Goal: Check status: Check status

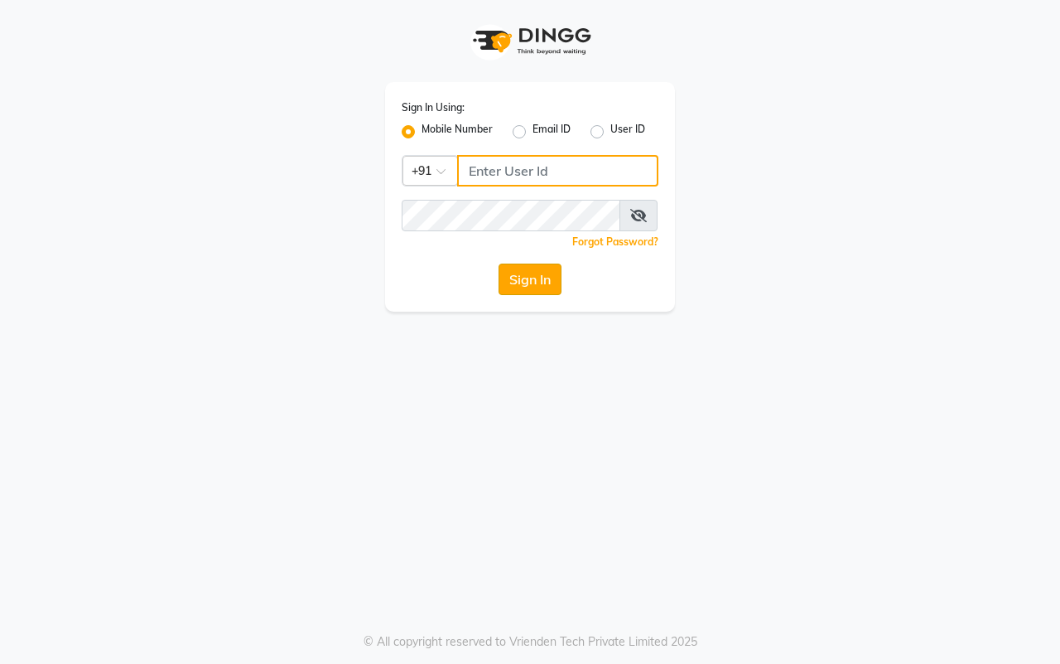
type input "7666948584"
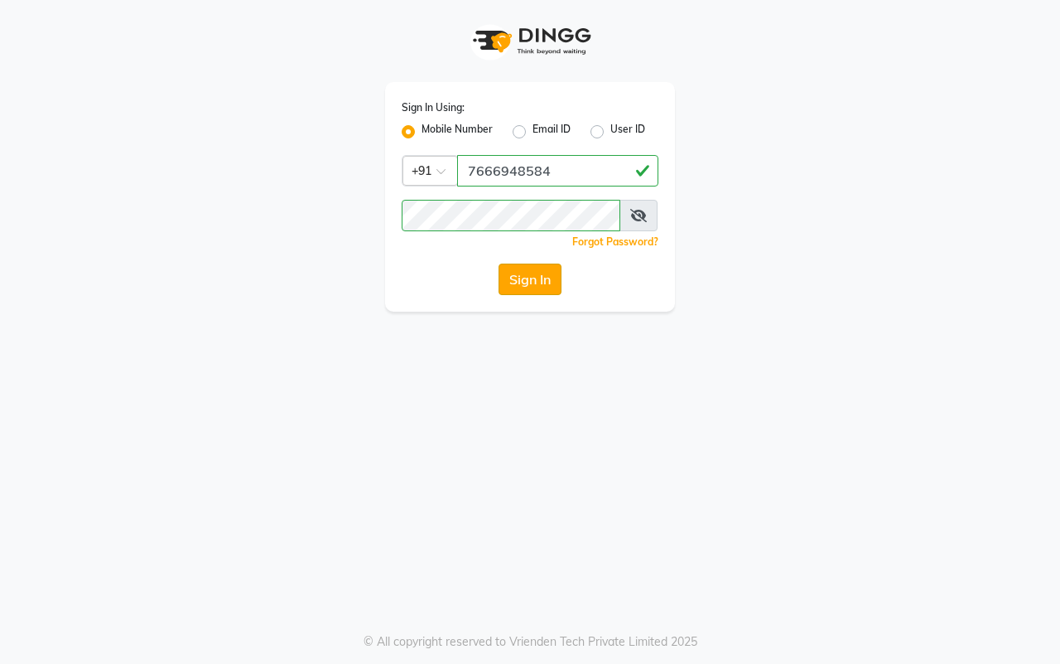
click at [547, 287] on button "Sign In" at bounding box center [530, 278] width 63 height 31
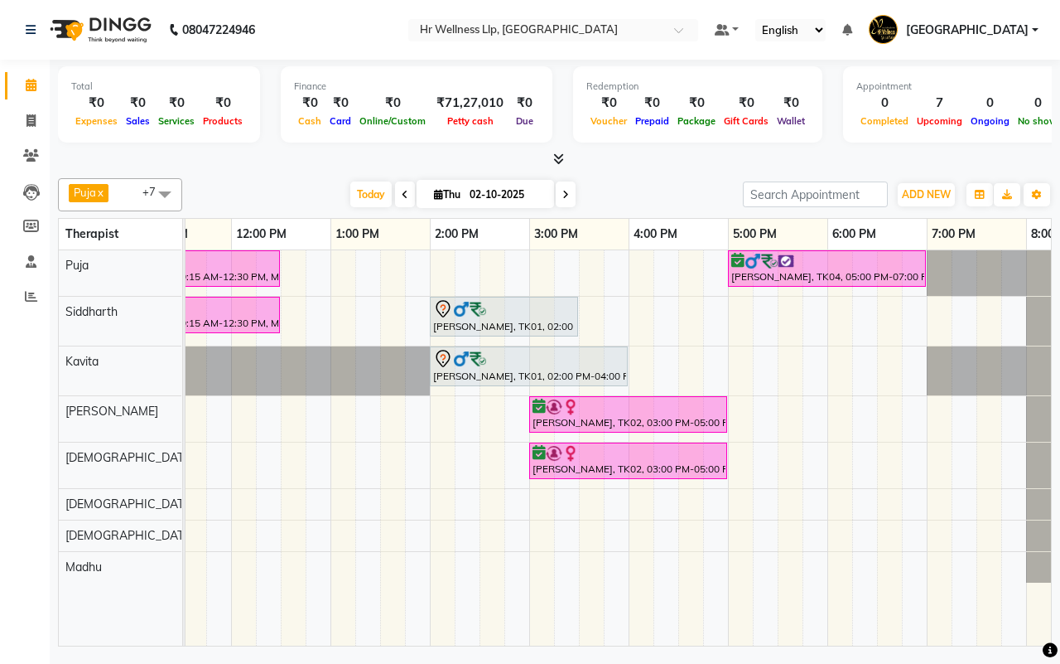
scroll to position [0, 427]
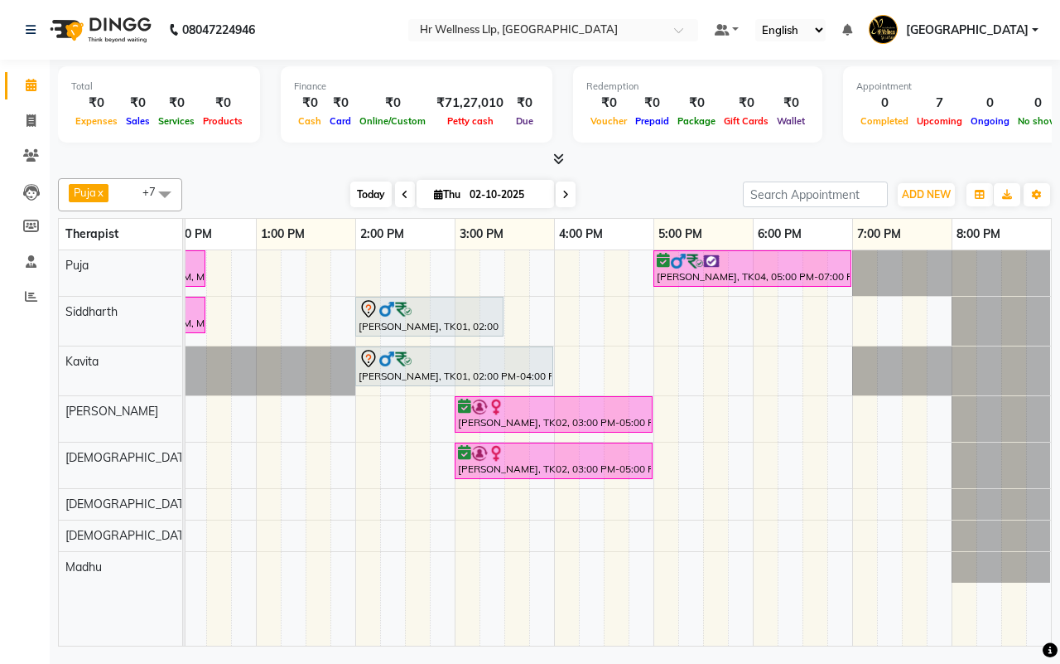
click at [359, 185] on span "Today" at bounding box center [370, 194] width 41 height 26
click at [563, 191] on icon at bounding box center [566, 195] width 7 height 10
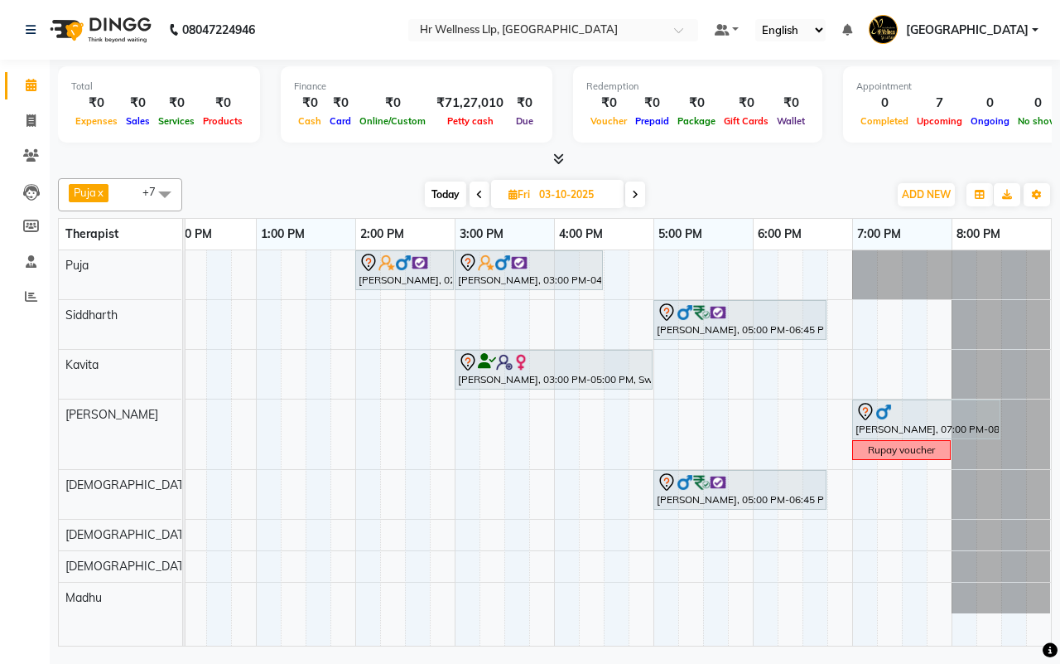
click at [632, 193] on icon at bounding box center [635, 195] width 7 height 10
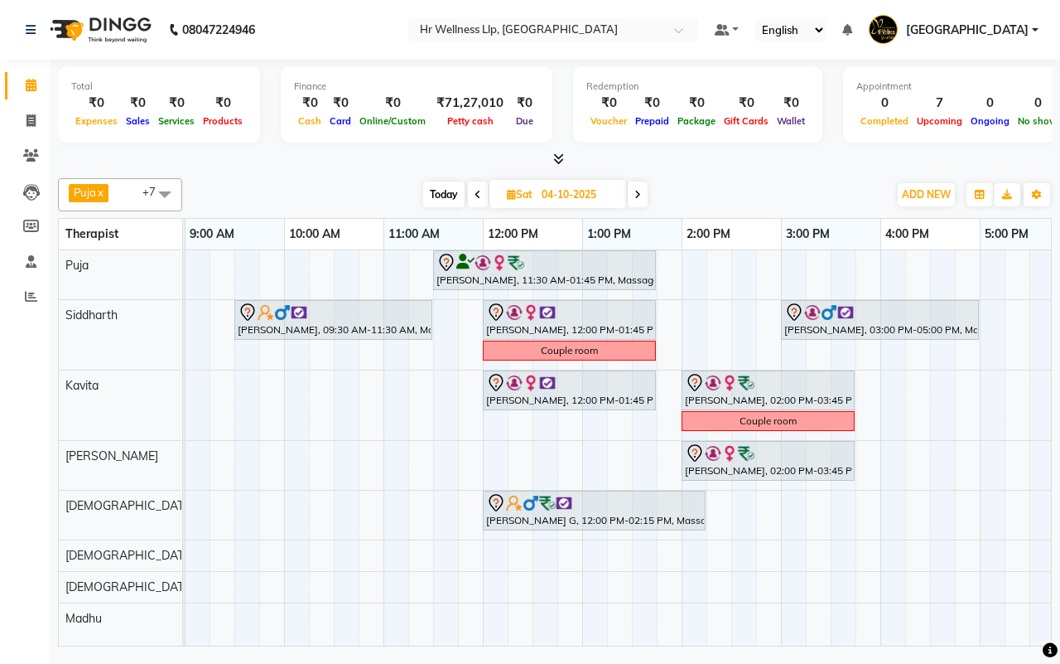
click at [640, 196] on icon at bounding box center [638, 195] width 7 height 10
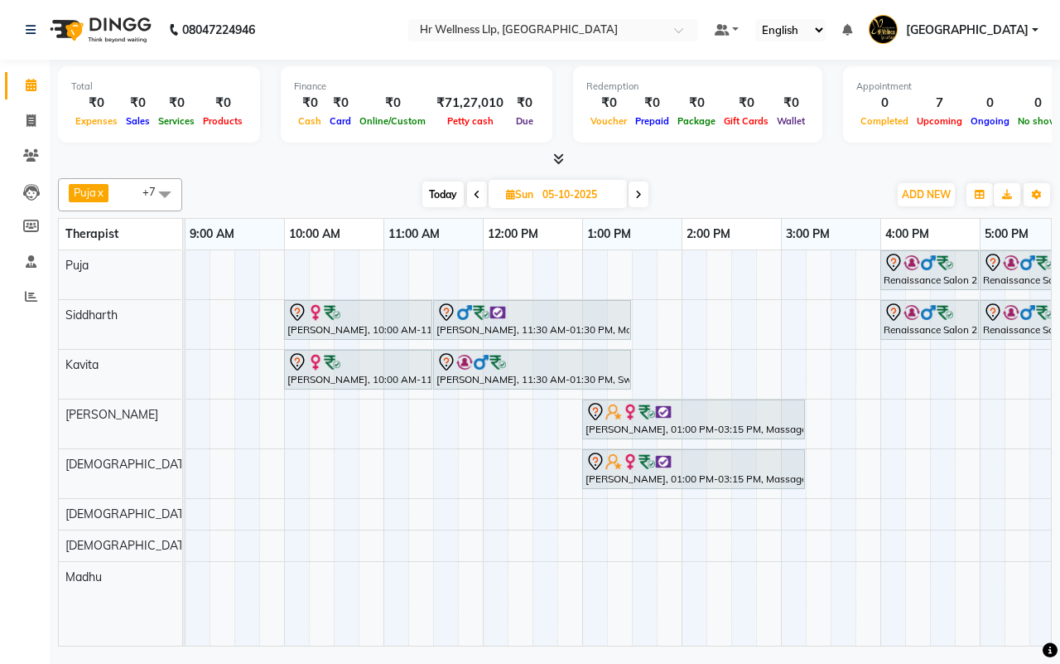
click at [640, 196] on icon at bounding box center [638, 195] width 7 height 10
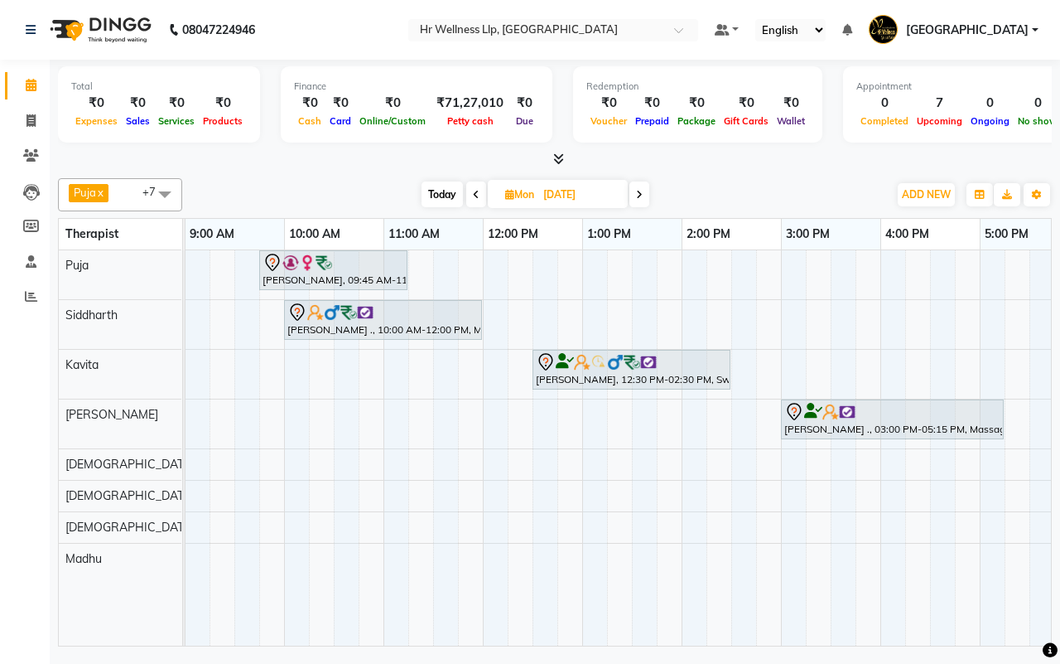
click at [640, 196] on icon at bounding box center [639, 195] width 7 height 10
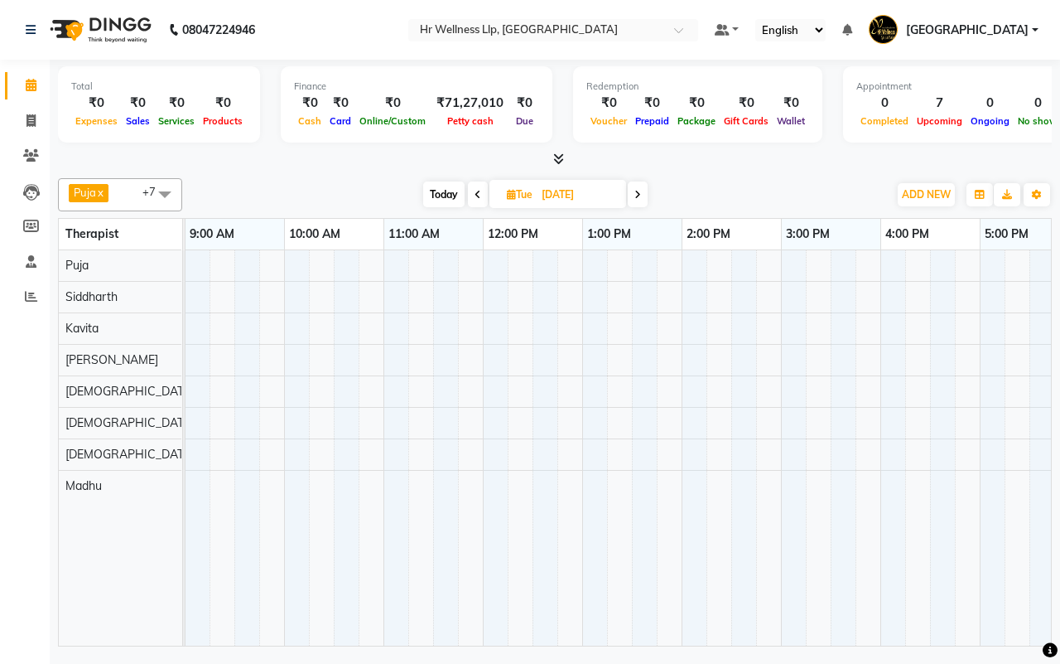
click at [640, 196] on icon at bounding box center [638, 195] width 7 height 10
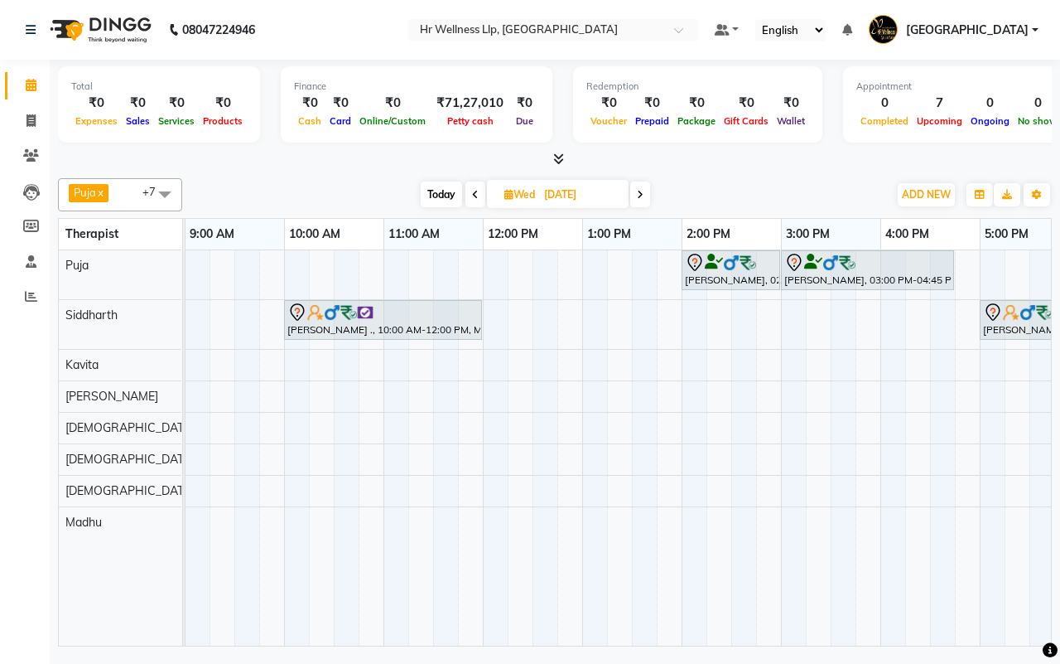
click at [640, 196] on icon at bounding box center [640, 195] width 7 height 10
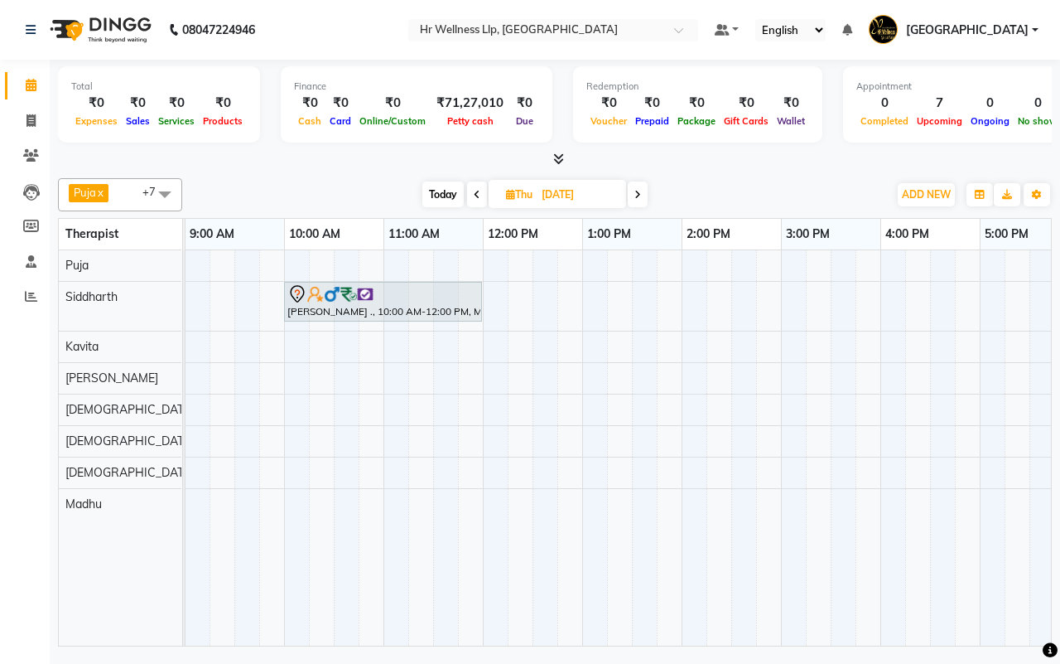
click at [445, 188] on span "Today" at bounding box center [443, 194] width 41 height 26
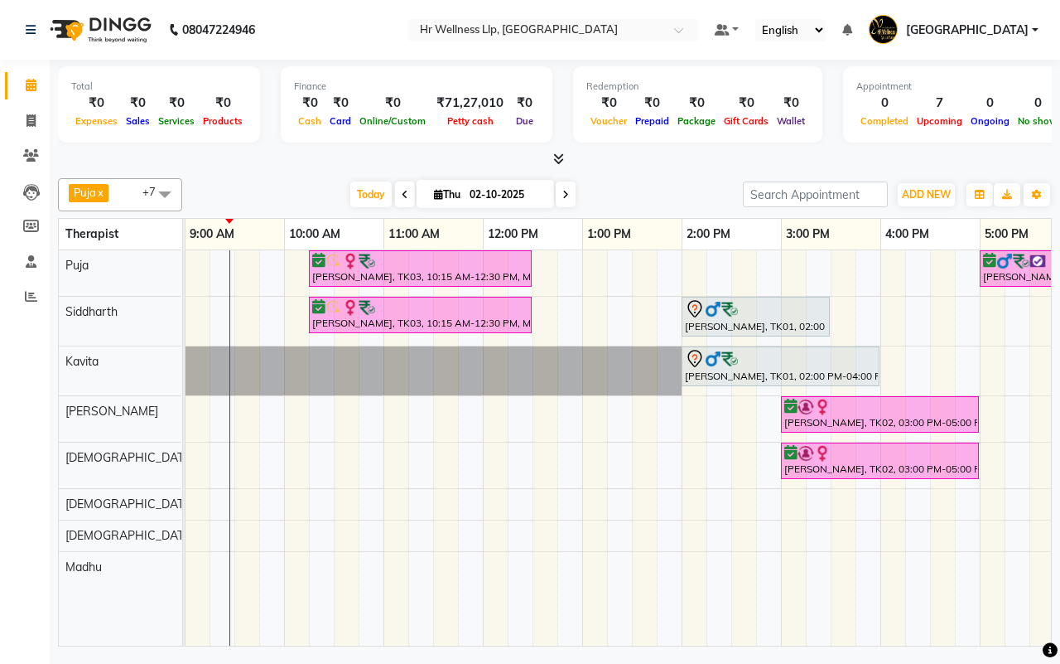
click at [563, 190] on icon at bounding box center [566, 195] width 7 height 10
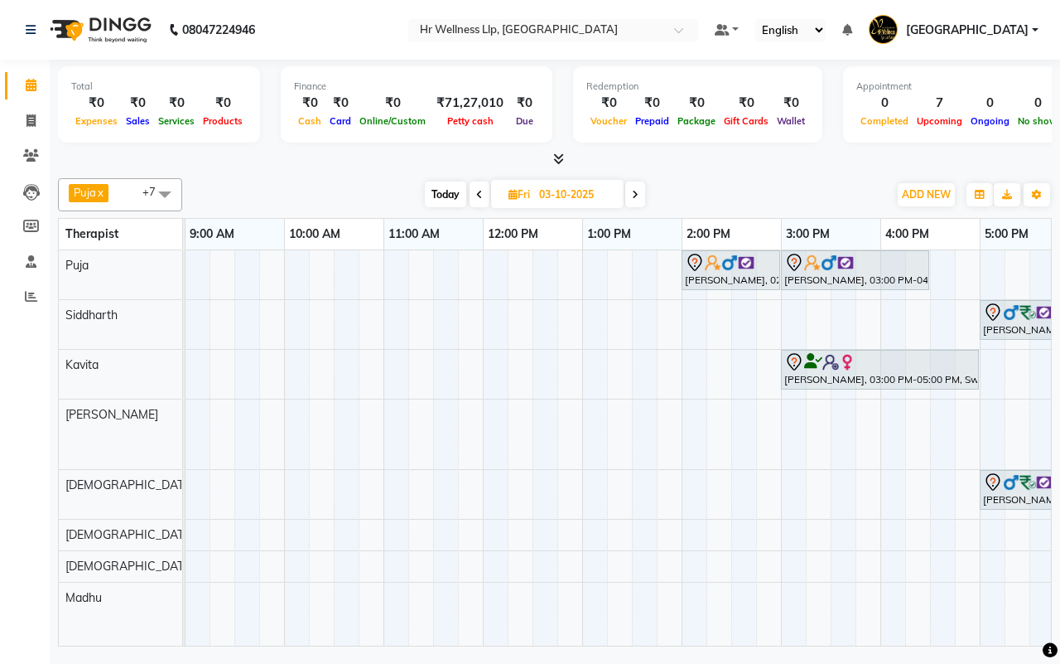
click at [638, 200] on span at bounding box center [635, 194] width 20 height 26
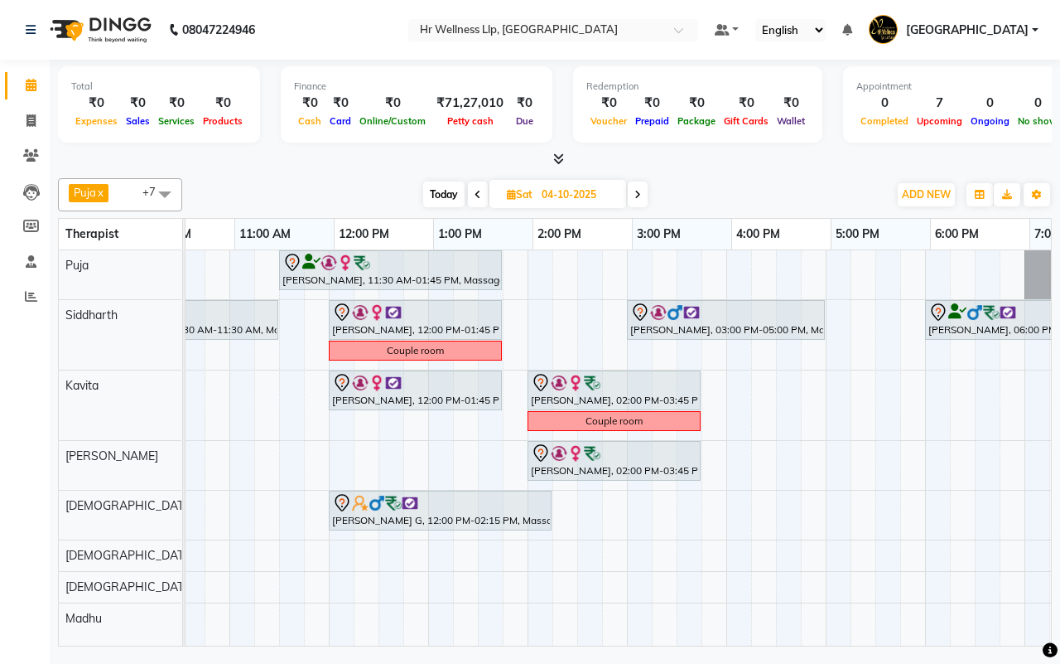
scroll to position [0, 254]
click at [645, 195] on span at bounding box center [638, 194] width 20 height 26
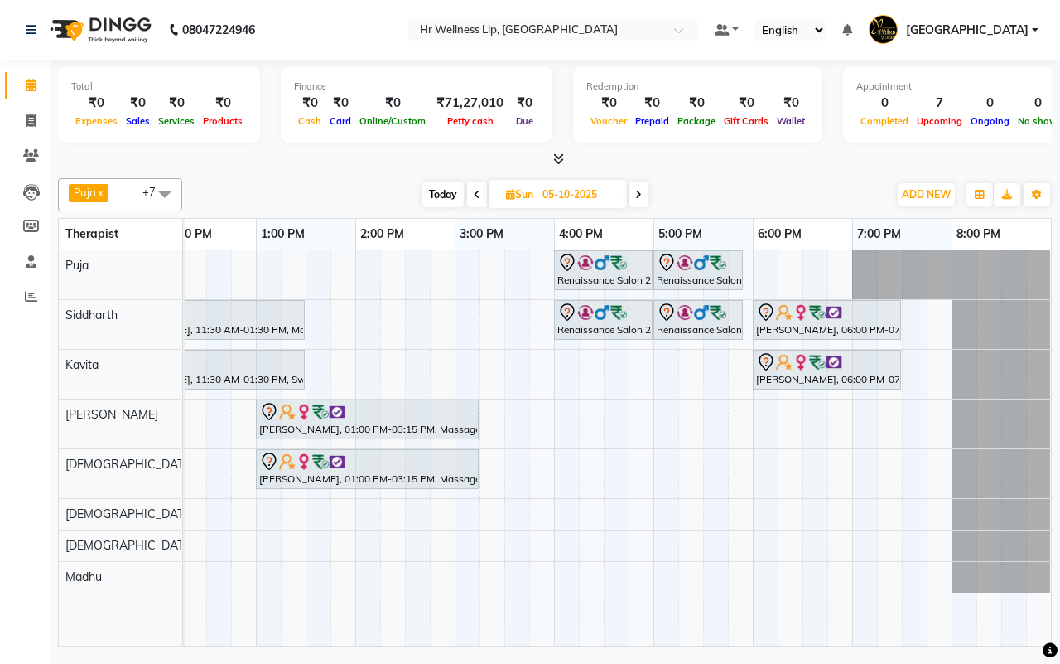
scroll to position [0, 0]
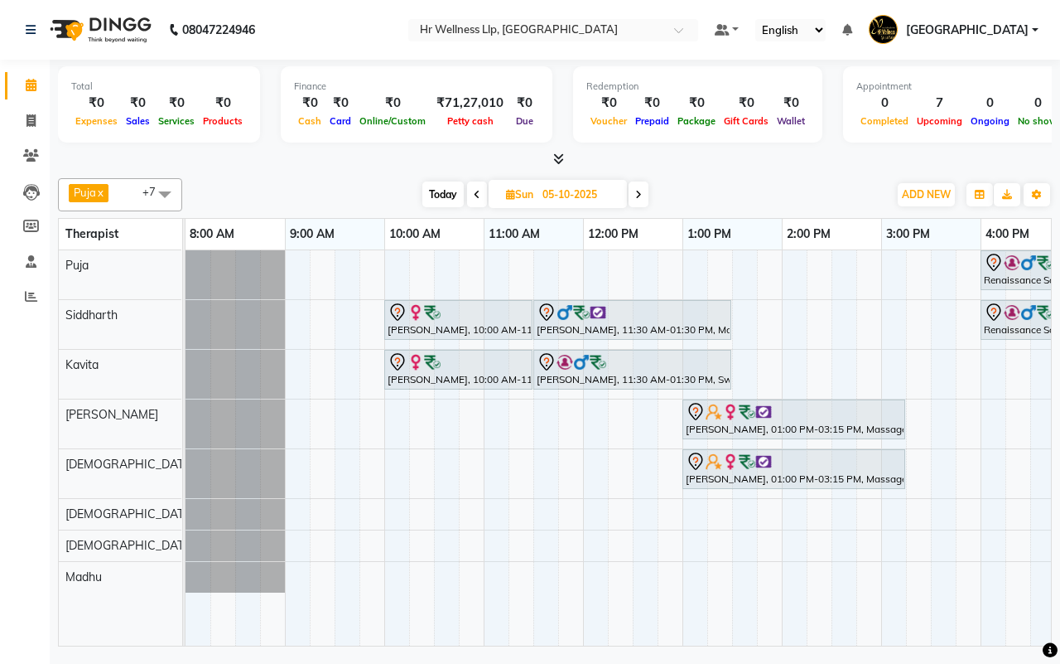
click at [440, 200] on span "Today" at bounding box center [443, 194] width 41 height 26
type input "02-10-2025"
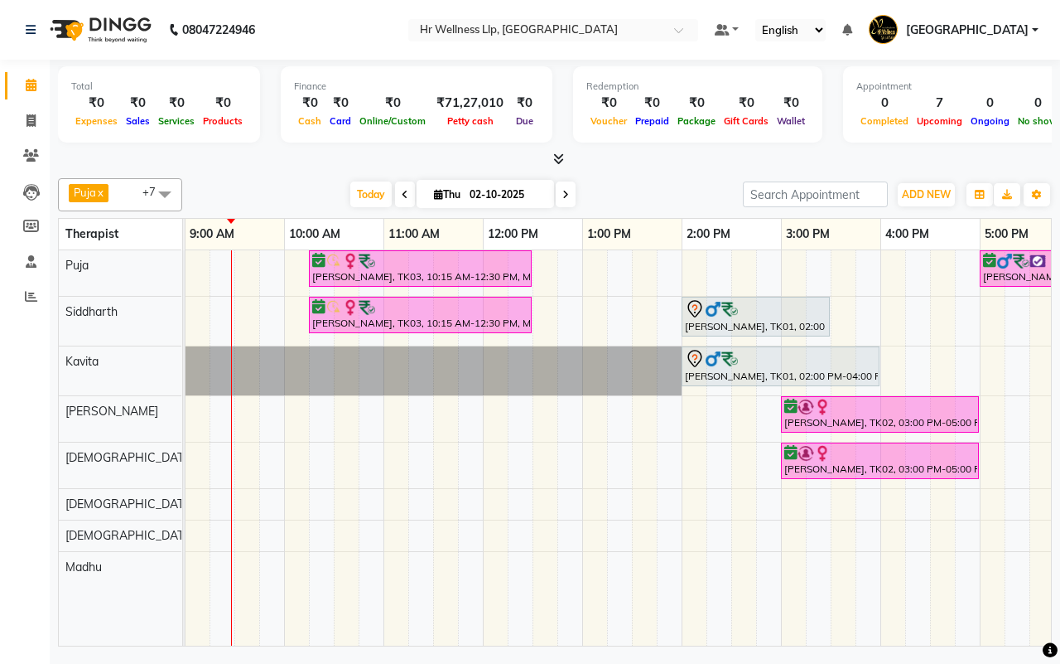
drag, startPoint x: 845, startPoint y: 634, endPoint x: 978, endPoint y: 623, distance: 133.0
click at [978, 625] on td at bounding box center [967, 447] width 25 height 395
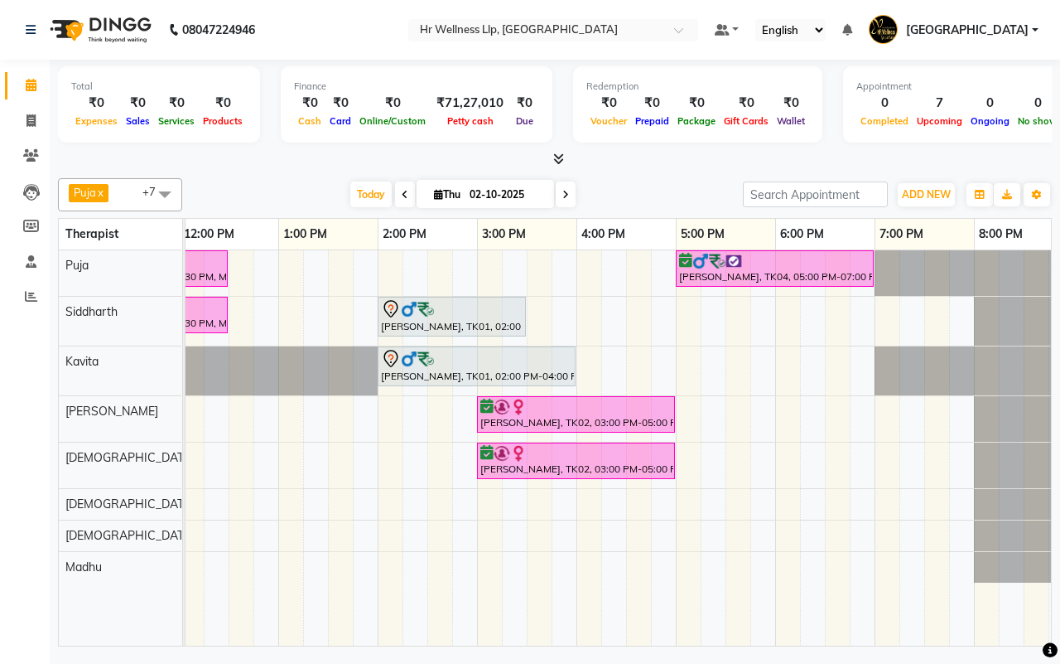
scroll to position [0, 427]
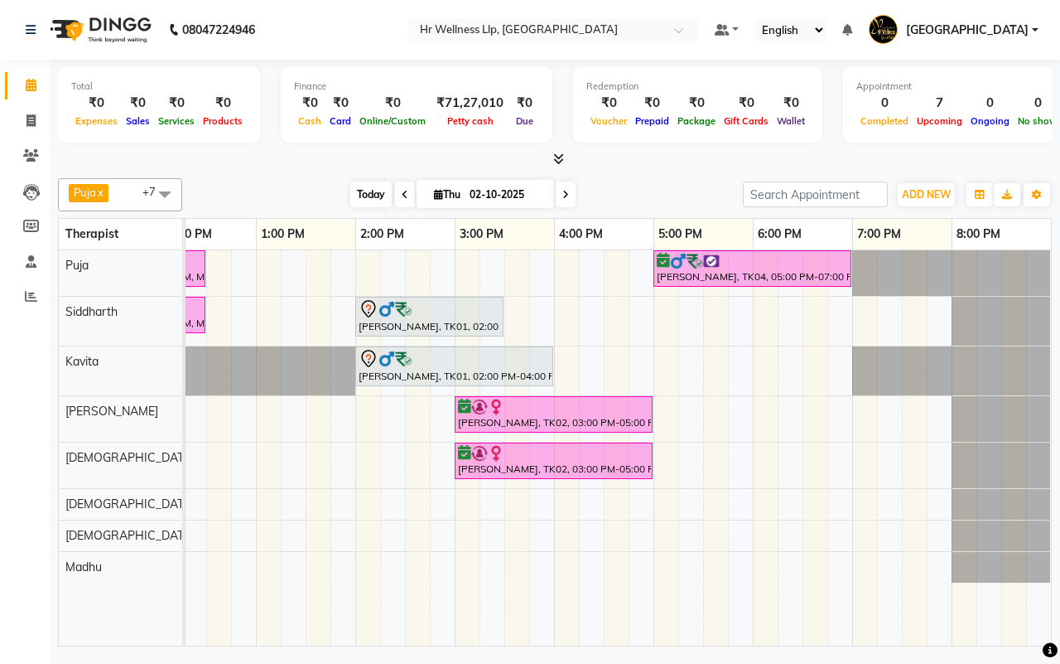
click at [375, 196] on span "Today" at bounding box center [370, 194] width 41 height 26
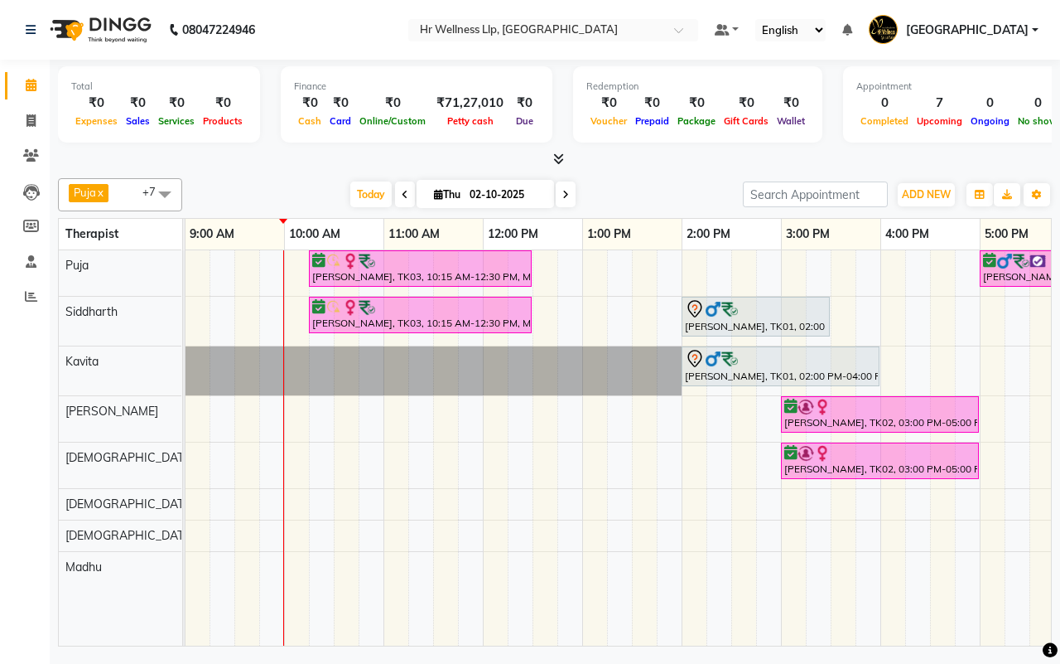
drag, startPoint x: 611, startPoint y: 185, endPoint x: 607, endPoint y: 135, distance: 49.8
click at [611, 185] on div "Today Thu 02-10-2025" at bounding box center [463, 194] width 544 height 25
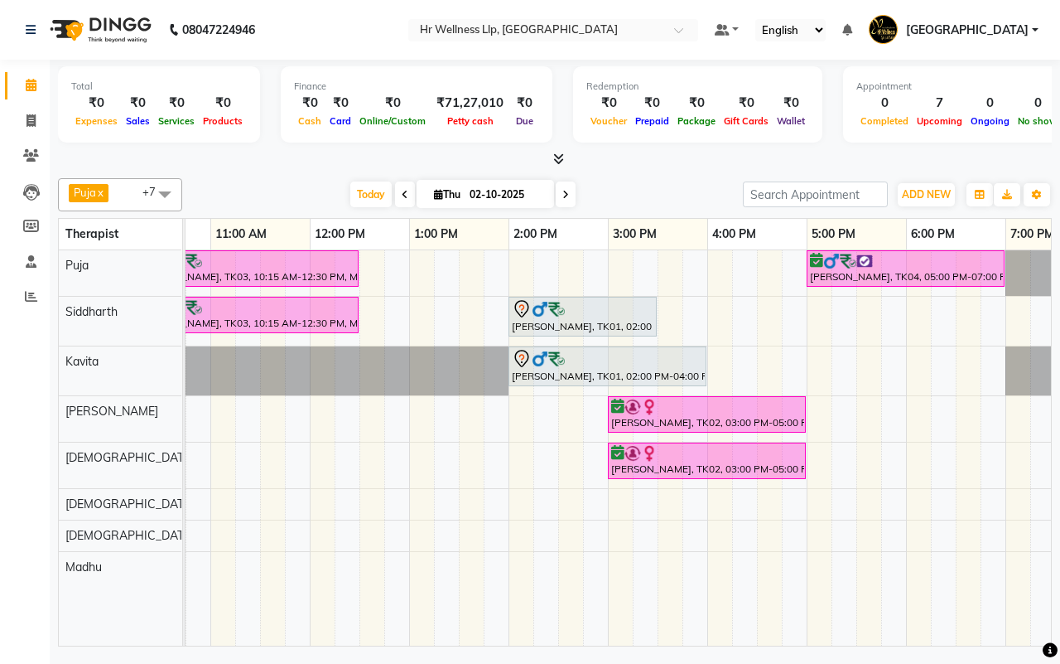
scroll to position [0, 311]
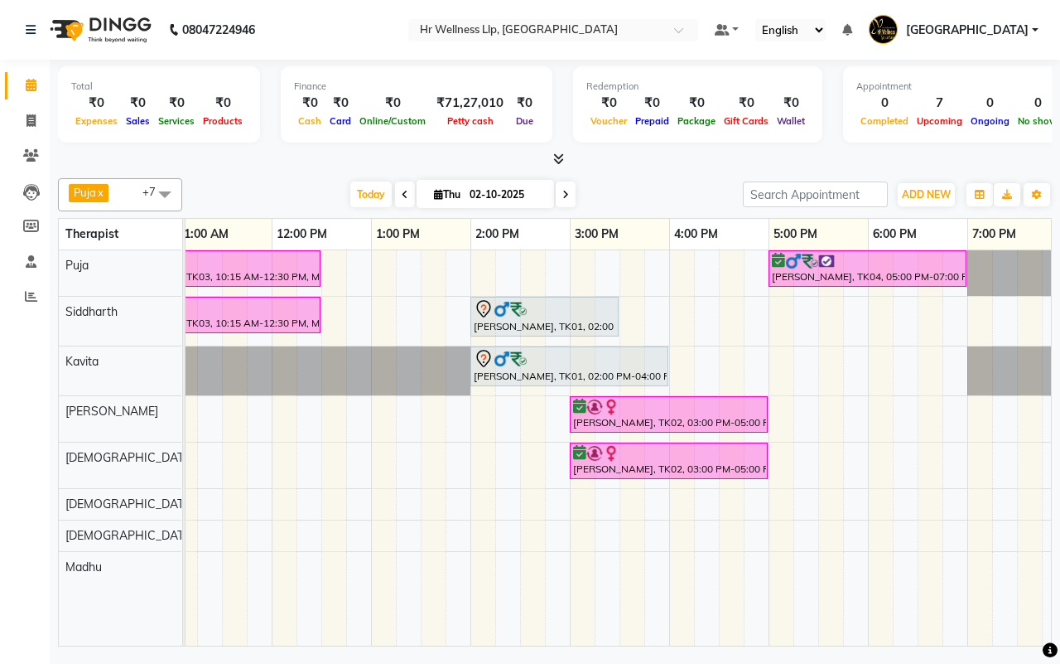
click at [490, 191] on input "02-10-2025" at bounding box center [506, 194] width 83 height 25
select select "10"
select select "2025"
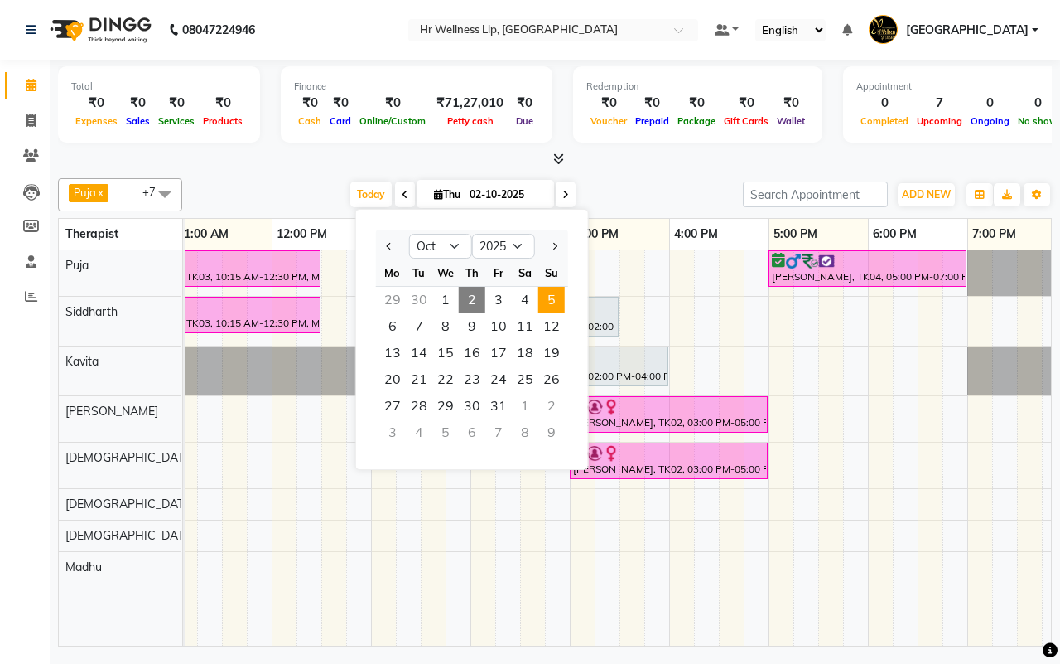
click at [551, 298] on span "5" at bounding box center [551, 300] width 27 height 27
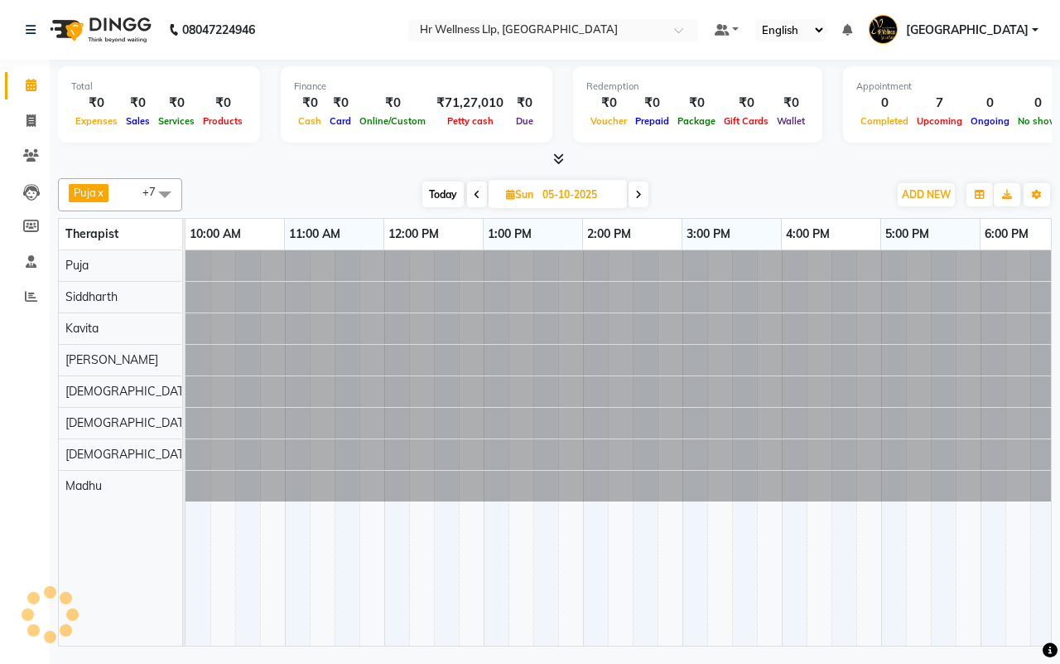
scroll to position [0, 200]
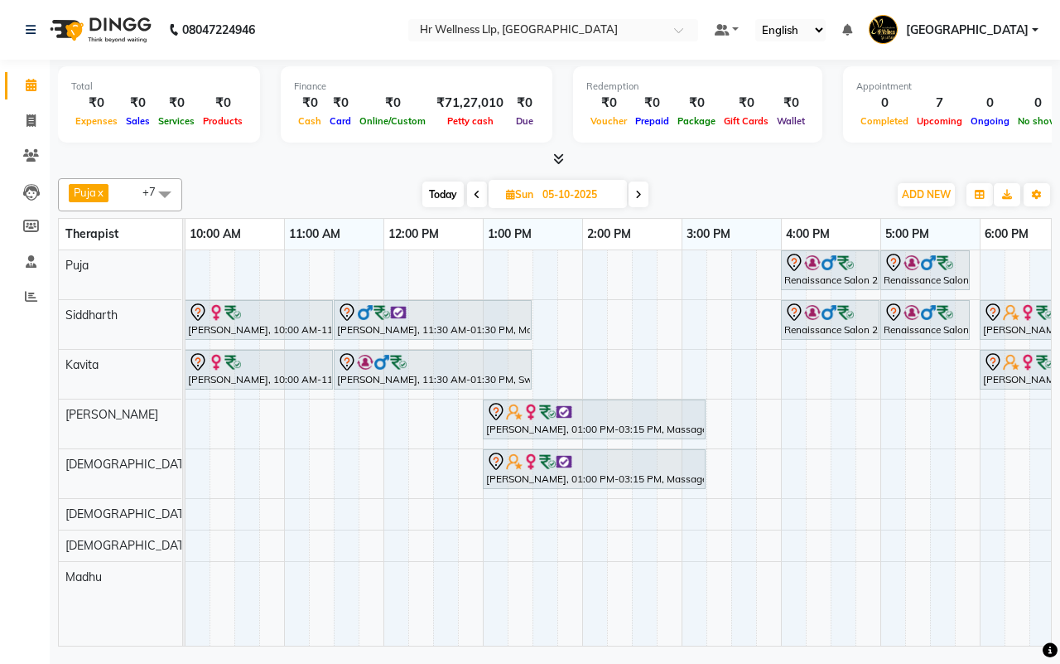
click at [447, 196] on span "Today" at bounding box center [443, 194] width 41 height 26
type input "02-10-2025"
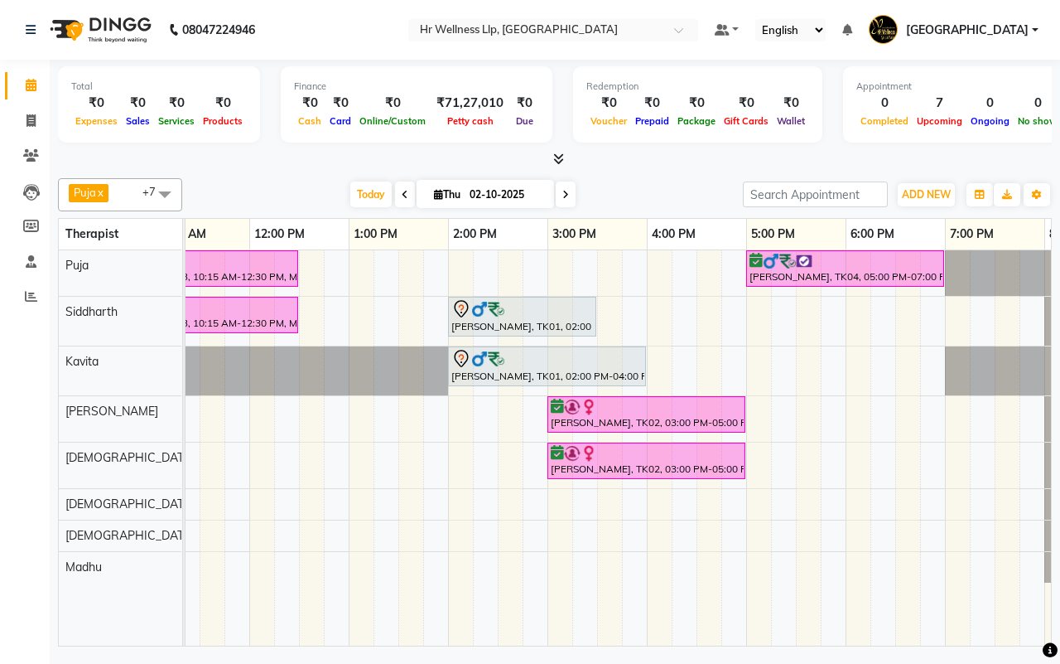
scroll to position [0, 352]
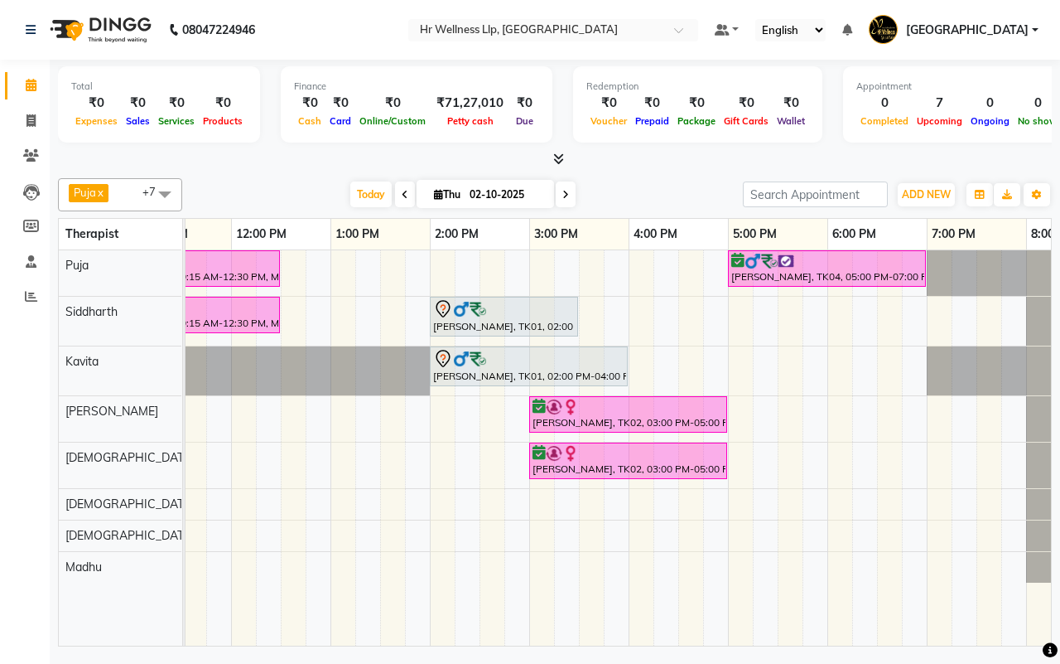
drag, startPoint x: 652, startPoint y: 196, endPoint x: 403, endPoint y: 205, distance: 249.5
click at [651, 196] on div "Today Thu 02-10-2025" at bounding box center [463, 194] width 544 height 25
click at [365, 196] on span "Today" at bounding box center [370, 194] width 41 height 26
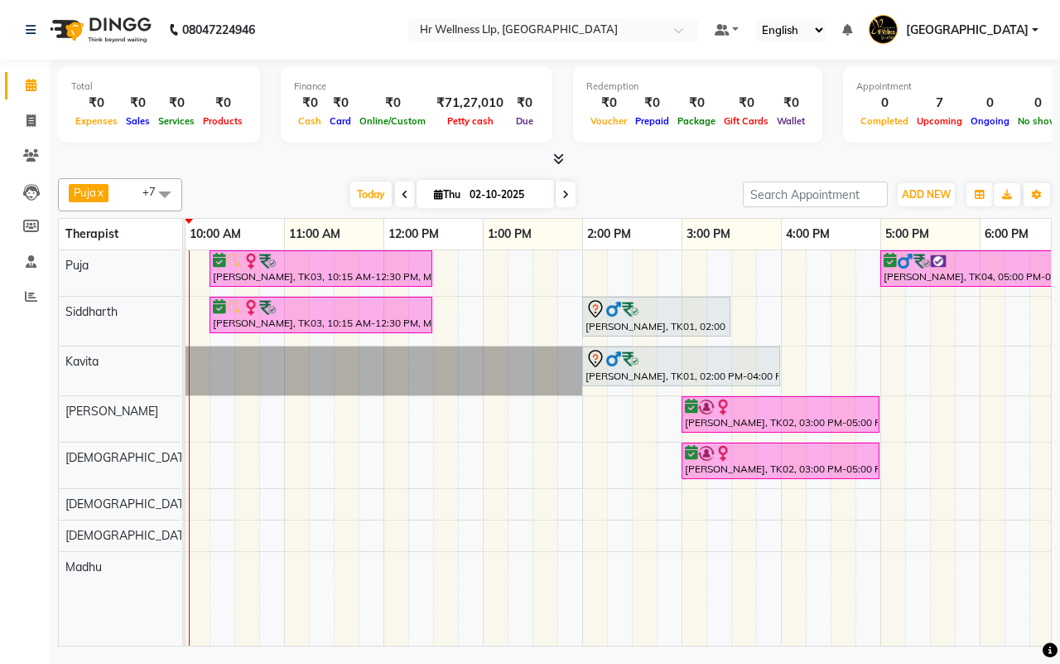
click at [624, 200] on div "Today Thu 02-10-2025" at bounding box center [463, 194] width 544 height 25
click at [668, 181] on div "Puja x Siddharth x Kavita x [DEMOGRAPHIC_DATA] waitlist x [DEMOGRAPHIC_DATA] wa…" at bounding box center [555, 194] width 994 height 33
